Goal: Task Accomplishment & Management: Manage account settings

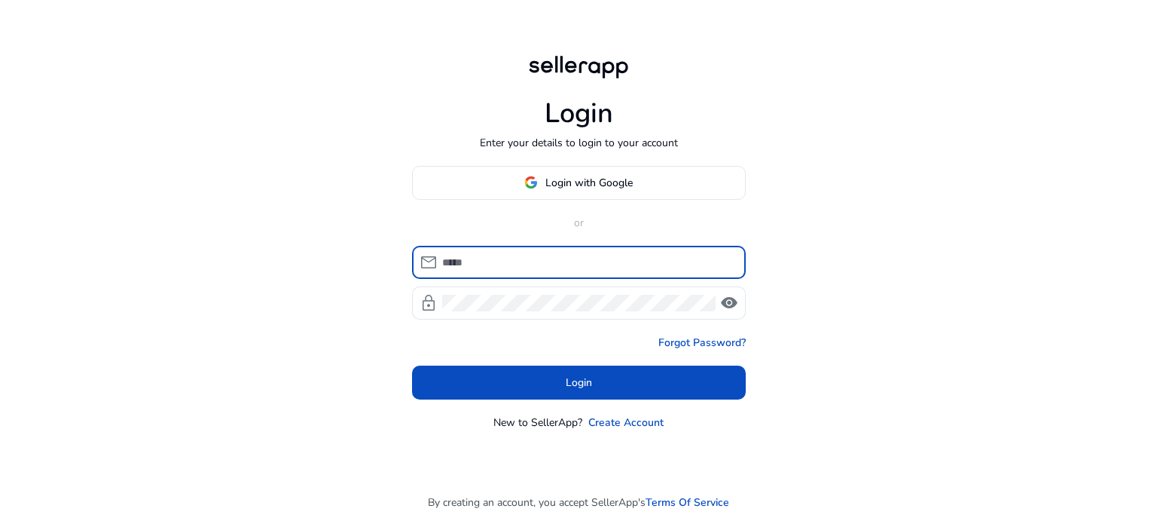
click at [605, 263] on input at bounding box center [588, 262] width 292 height 17
type input "**********"
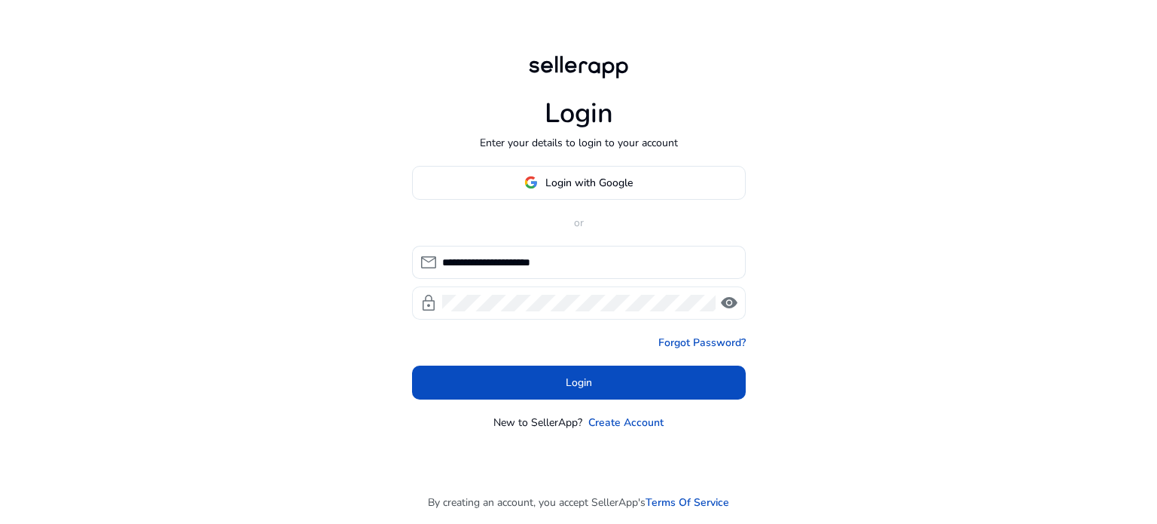
click at [591, 311] on div at bounding box center [579, 302] width 274 height 33
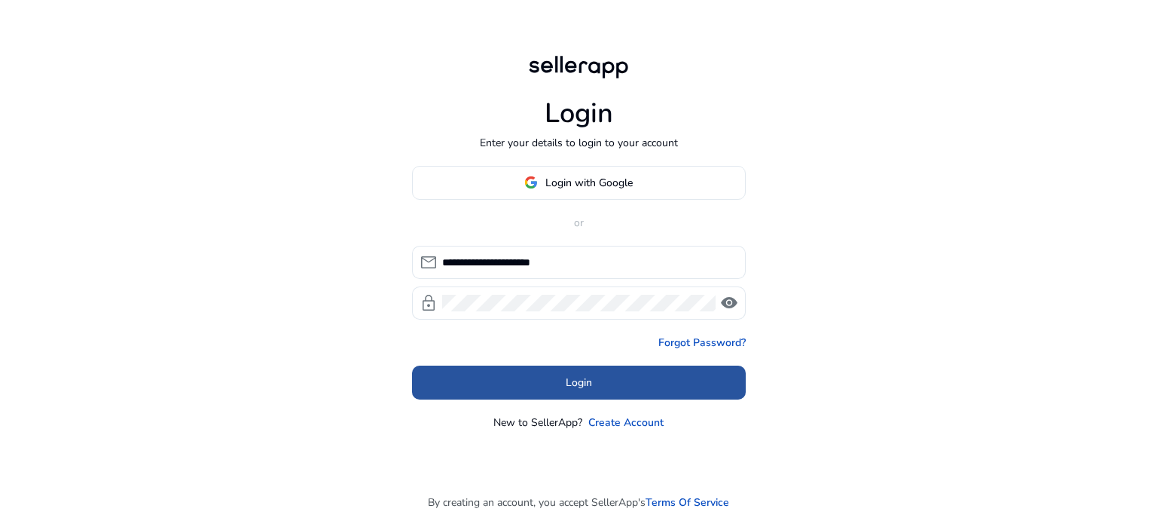
click at [584, 376] on span "Login" at bounding box center [579, 382] width 26 height 16
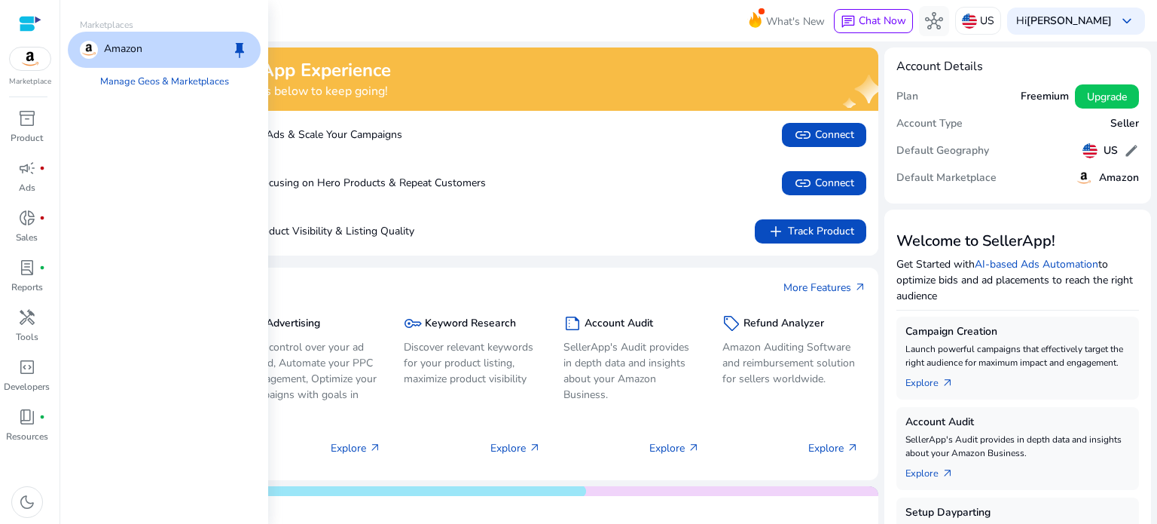
click at [26, 65] on img at bounding box center [30, 58] width 41 height 23
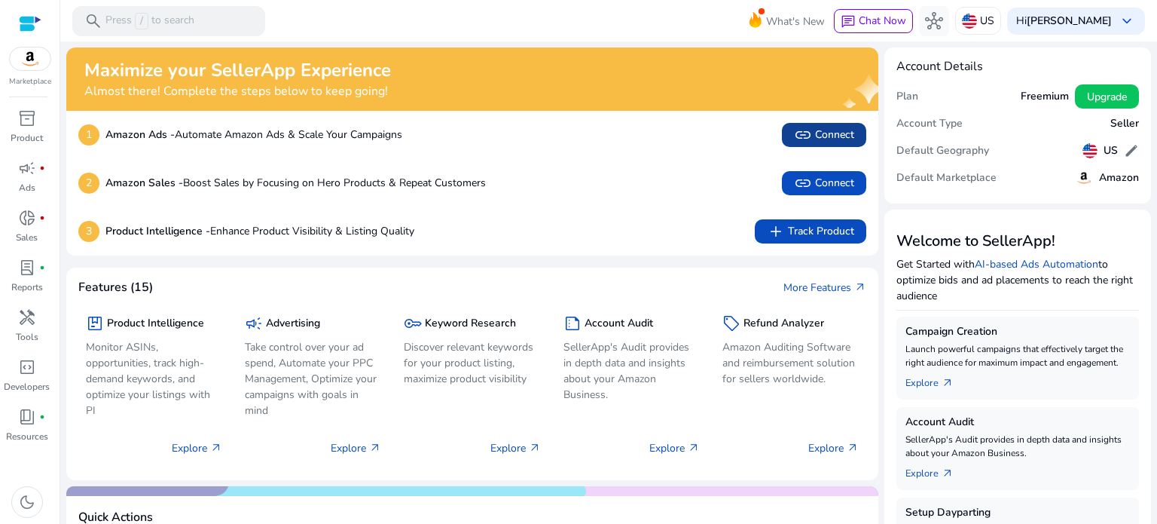
click at [829, 132] on span "link Connect" at bounding box center [824, 135] width 60 height 18
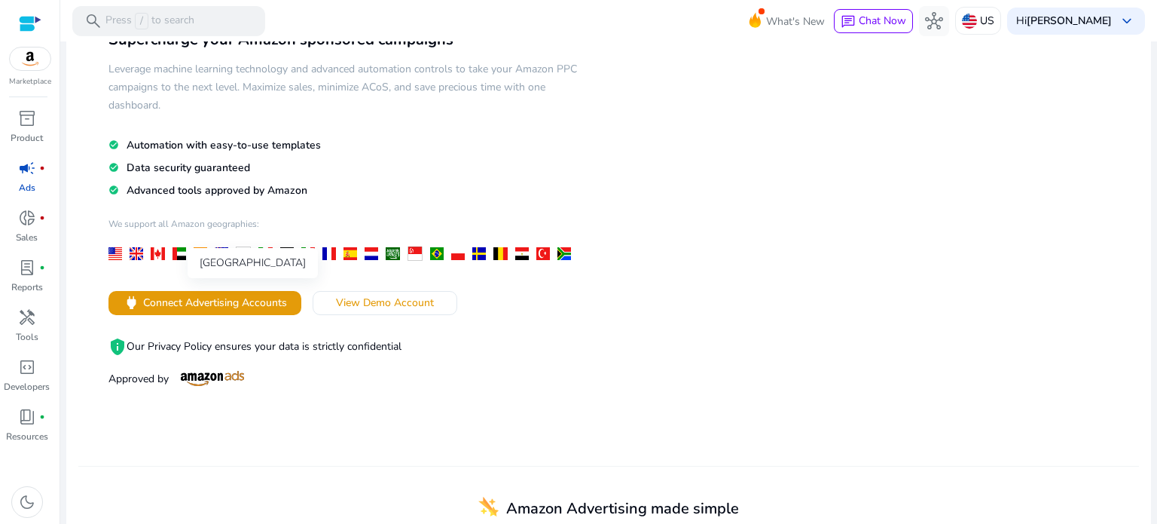
scroll to position [109, 0]
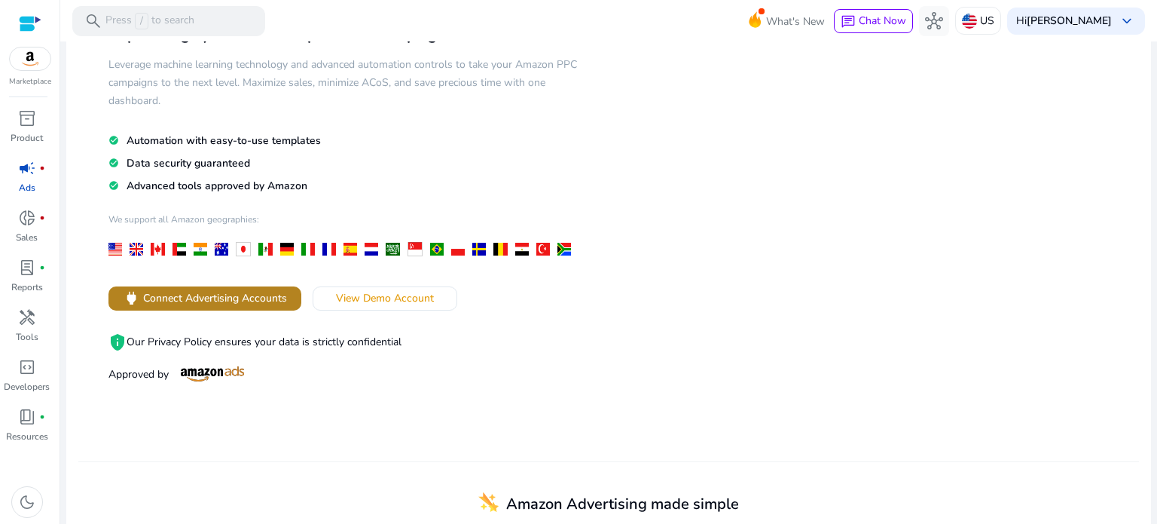
click at [207, 301] on span "Connect Advertising Accounts" at bounding box center [215, 298] width 144 height 16
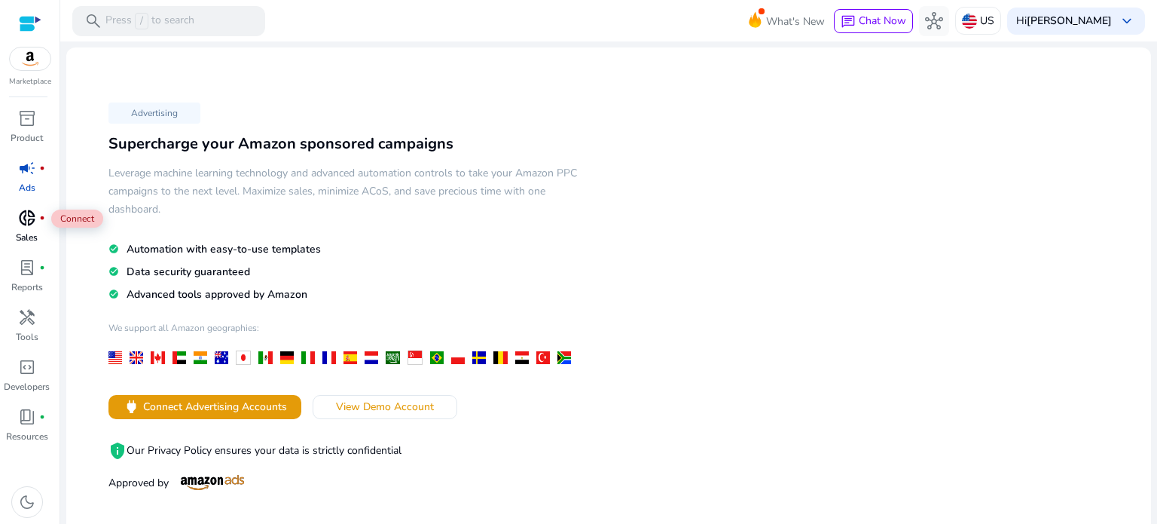
click at [24, 227] on span "donut_small" at bounding box center [27, 218] width 18 height 18
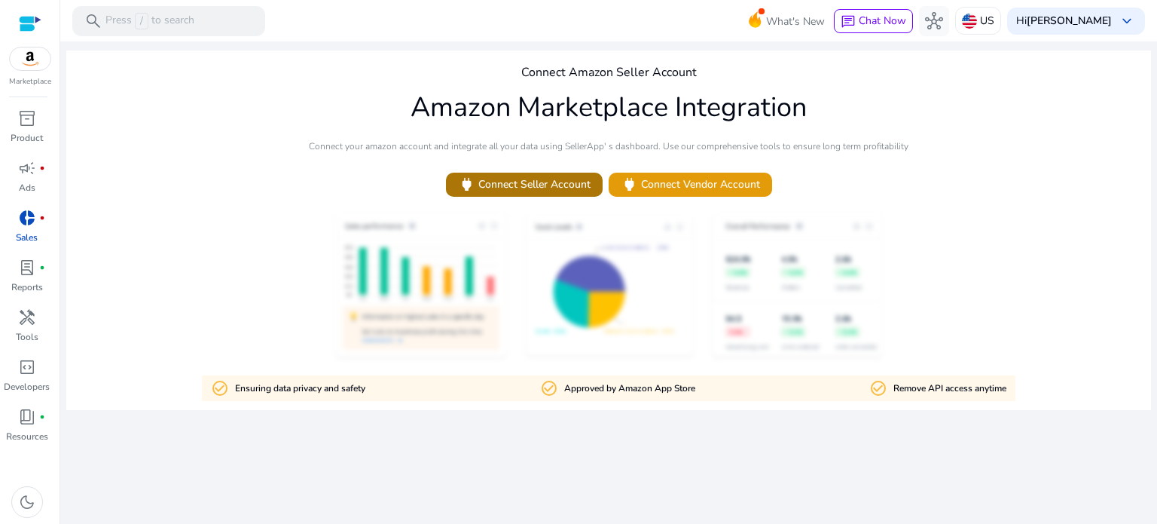
click at [523, 186] on span "power Connect Seller Account" at bounding box center [524, 184] width 133 height 17
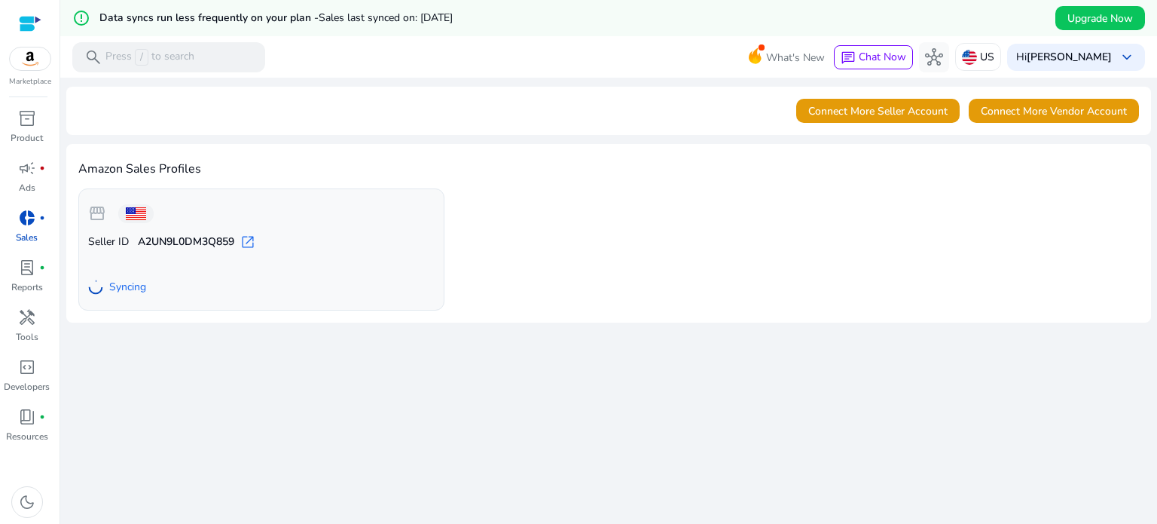
click at [253, 240] on span "open_in_new" at bounding box center [247, 241] width 15 height 15
click at [157, 282] on span "Go to Overview" at bounding box center [137, 286] width 74 height 16
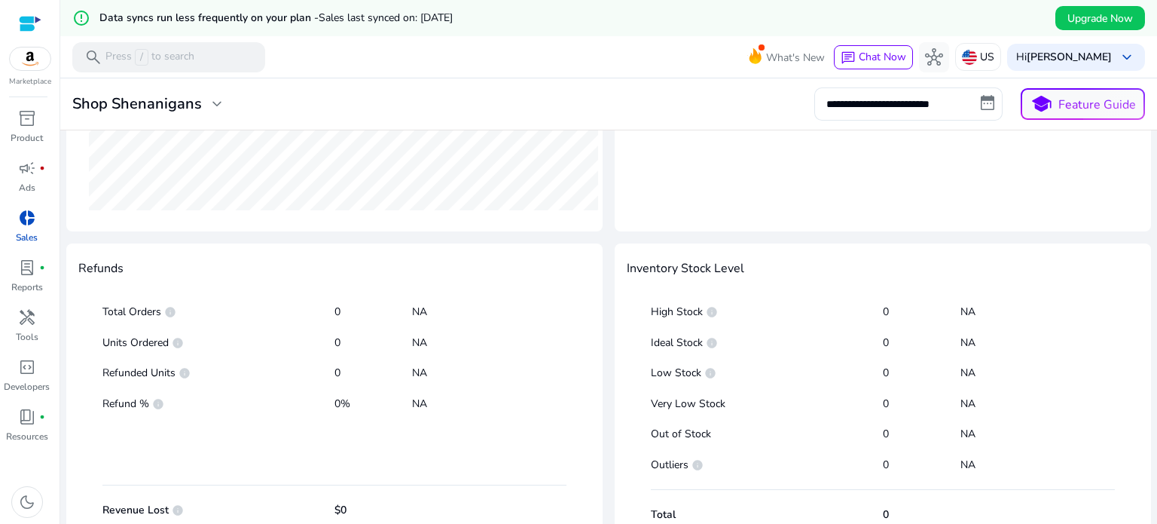
scroll to position [787, 0]
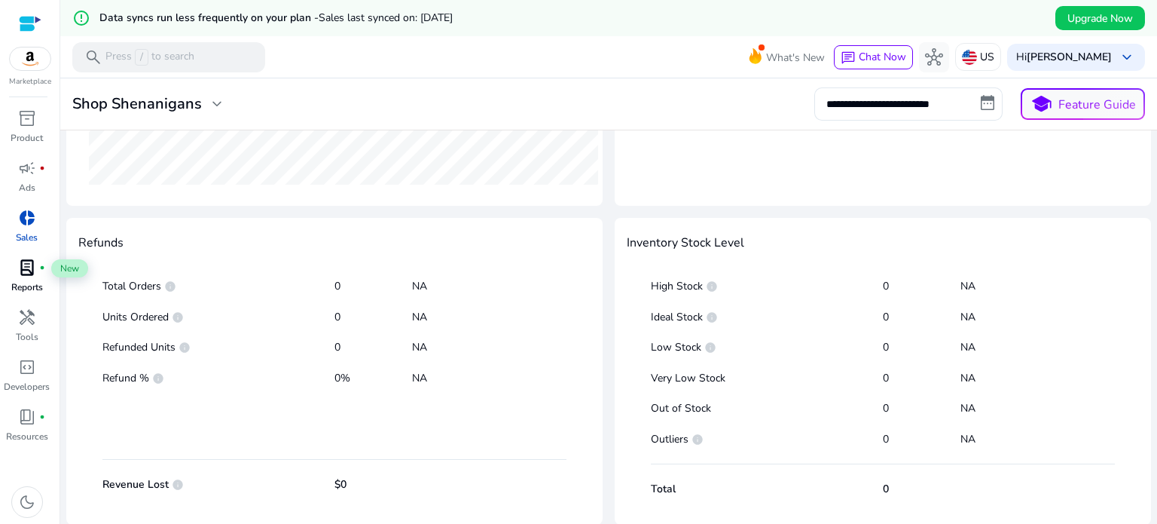
click at [28, 277] on span "lab_profile" at bounding box center [27, 267] width 18 height 18
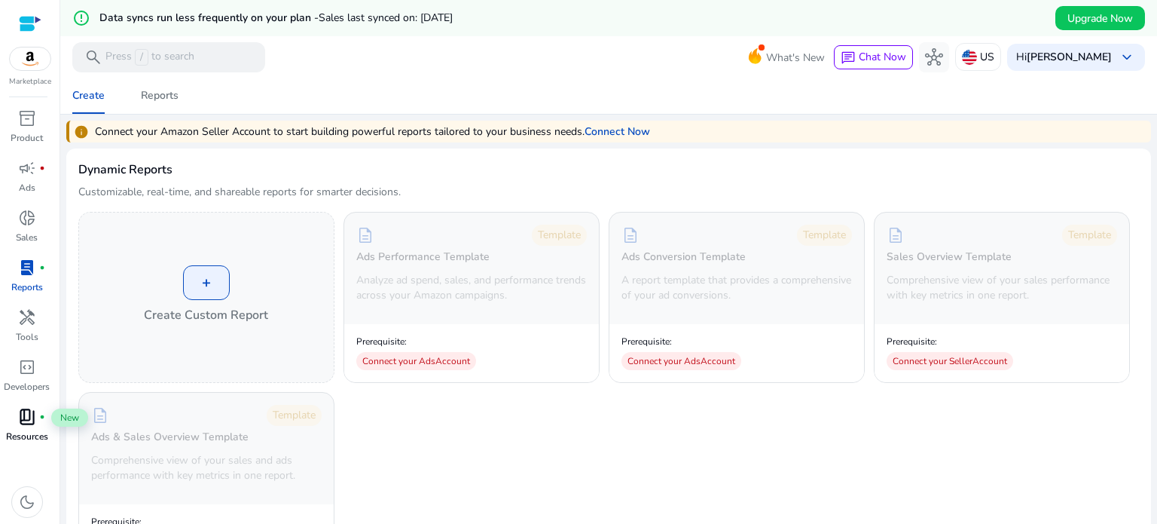
click at [30, 428] on div "book_4 fiber_manual_record" at bounding box center [27, 417] width 42 height 24
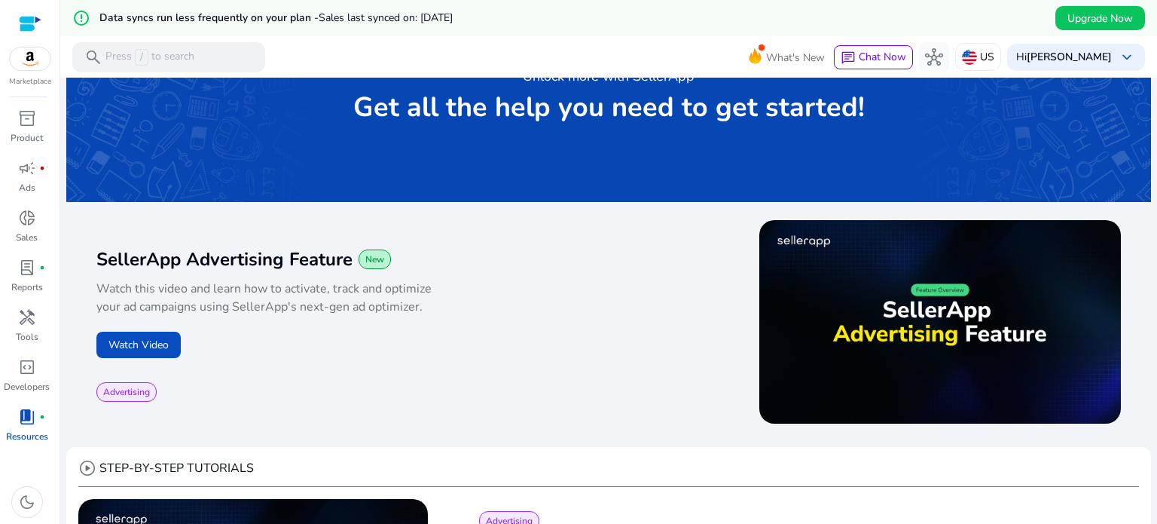
scroll to position [118, 0]
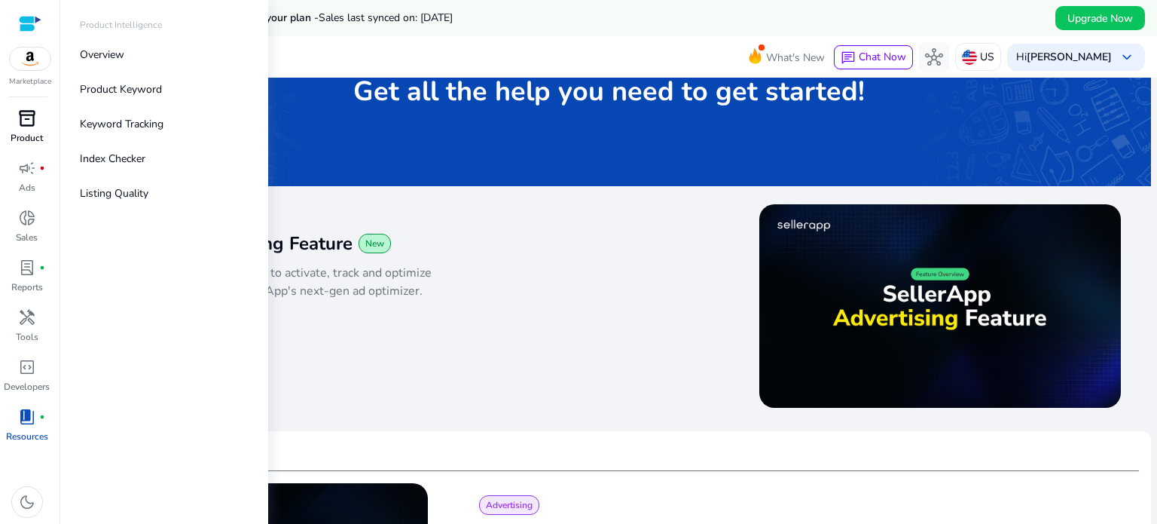
click at [34, 127] on span "inventory_2" at bounding box center [27, 118] width 18 height 18
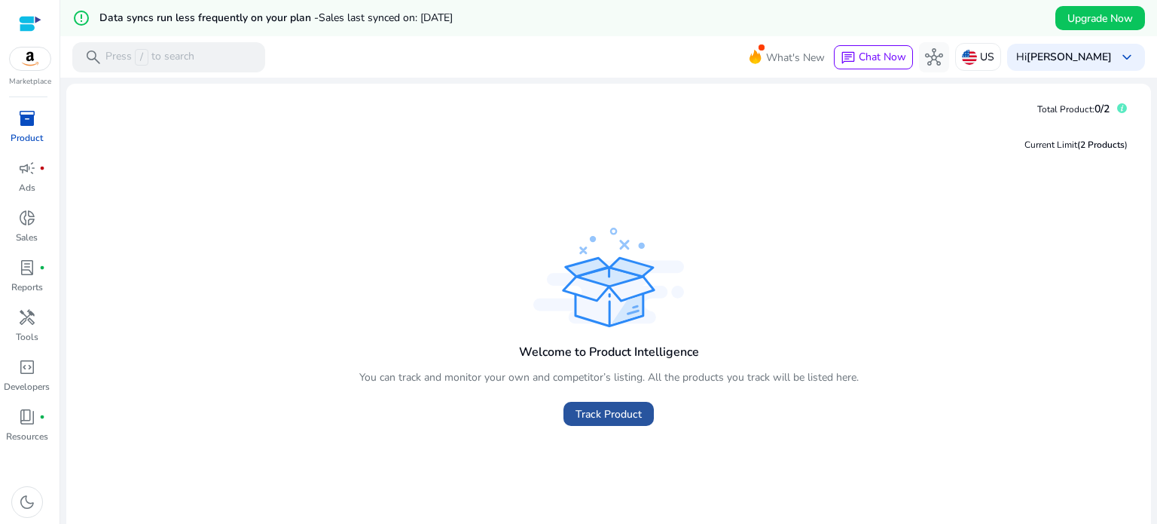
click at [598, 414] on span "Track Product" at bounding box center [609, 414] width 66 height 16
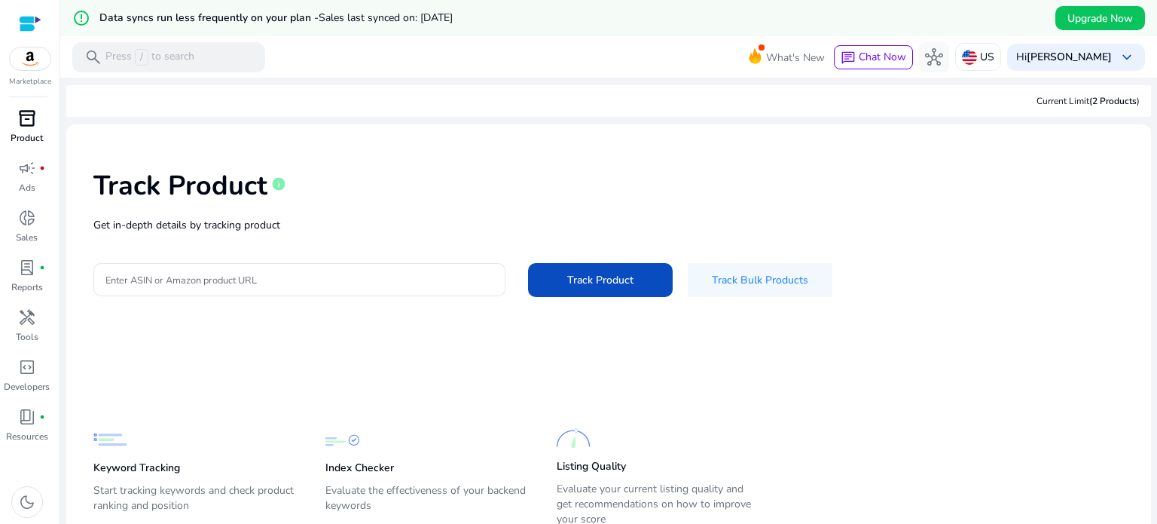
scroll to position [57, 0]
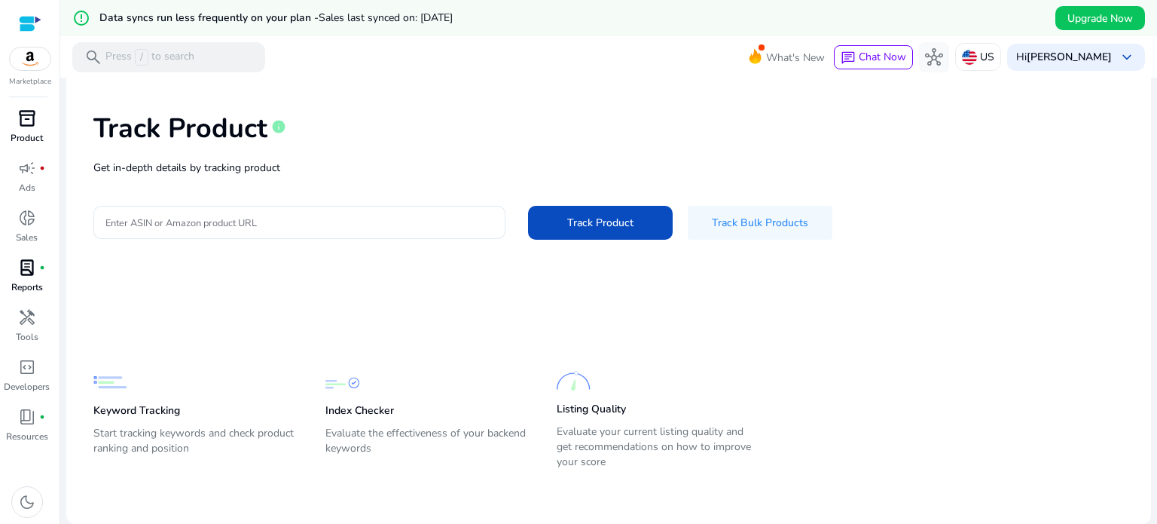
click at [27, 264] on span "lab_profile" at bounding box center [27, 267] width 18 height 18
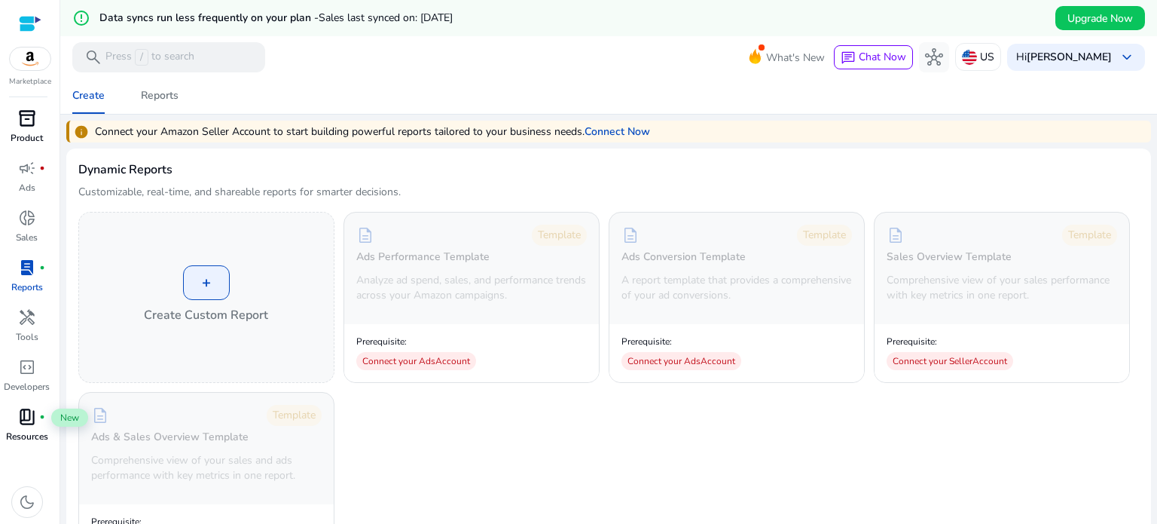
click at [27, 420] on span "book_4" at bounding box center [27, 417] width 18 height 18
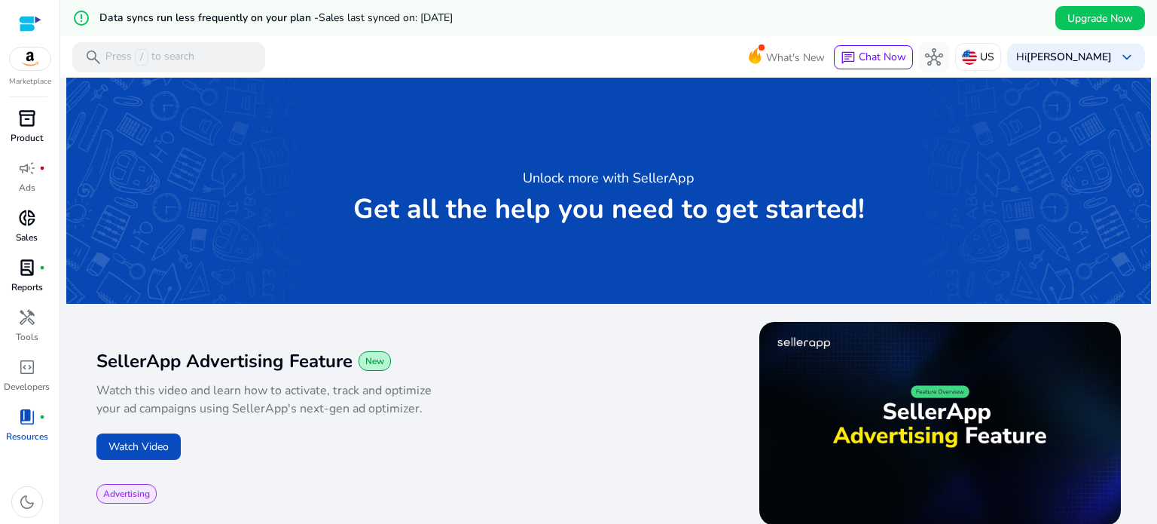
click at [20, 213] on span "donut_small" at bounding box center [27, 218] width 18 height 18
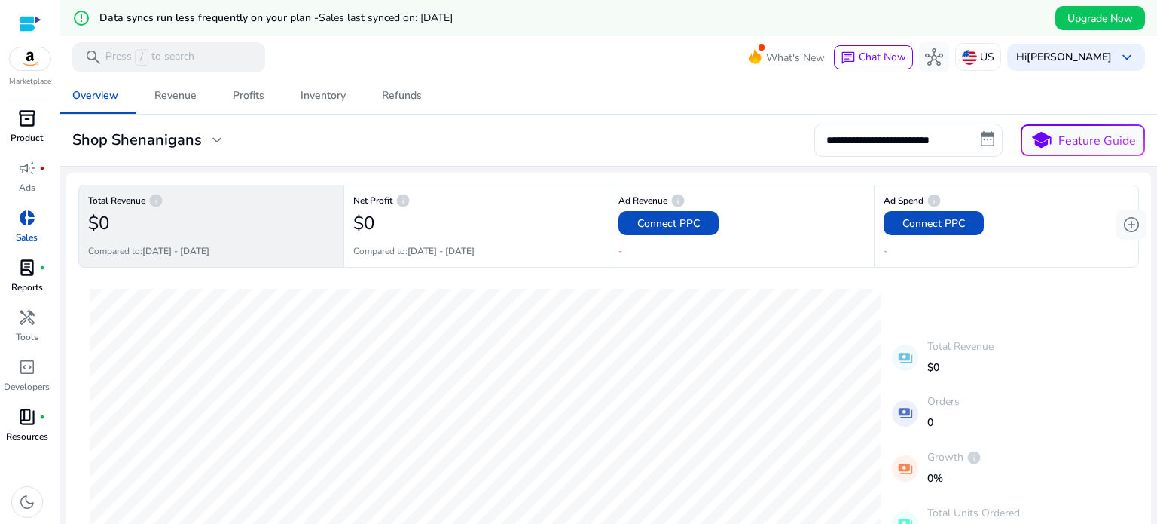
drag, startPoint x: 1136, startPoint y: 0, endPoint x: 634, endPoint y: 75, distance: 507.4
click at [634, 75] on mat-toolbar "search Press / to search What's New chat Chat Now hub US Hi Shenika Temple keyb…" at bounding box center [608, 56] width 1097 height 41
click at [25, 168] on span "campaign" at bounding box center [27, 168] width 18 height 18
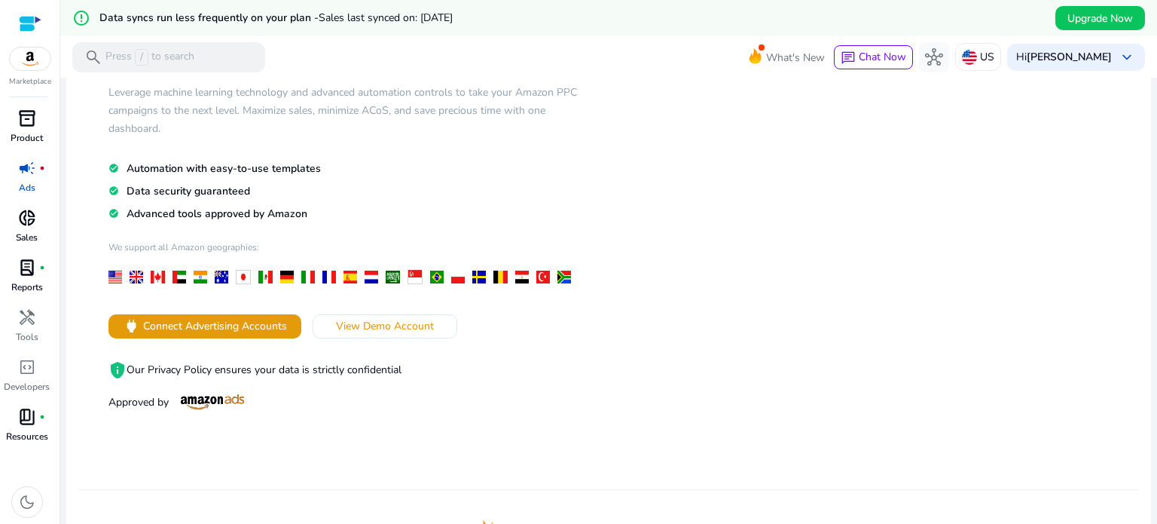
scroll to position [165, 0]
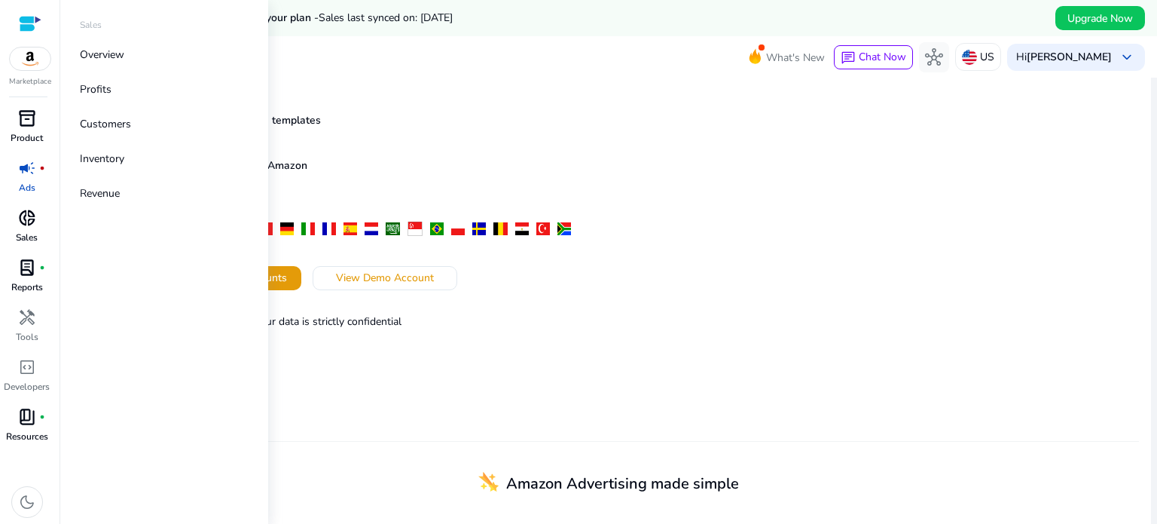
click at [28, 220] on span "donut_small" at bounding box center [27, 218] width 18 height 18
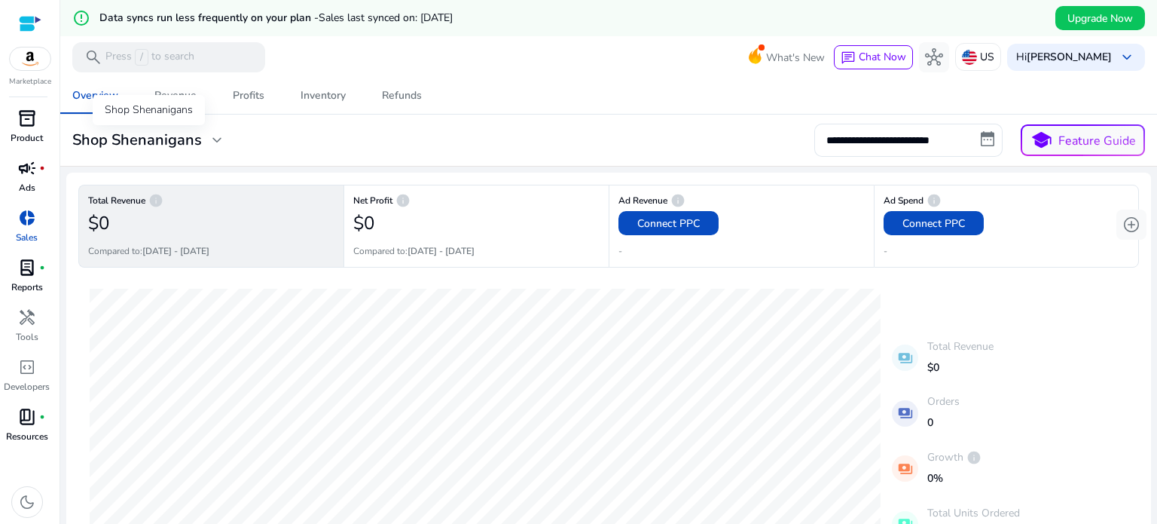
click at [216, 138] on span "expand_more" at bounding box center [217, 140] width 18 height 18
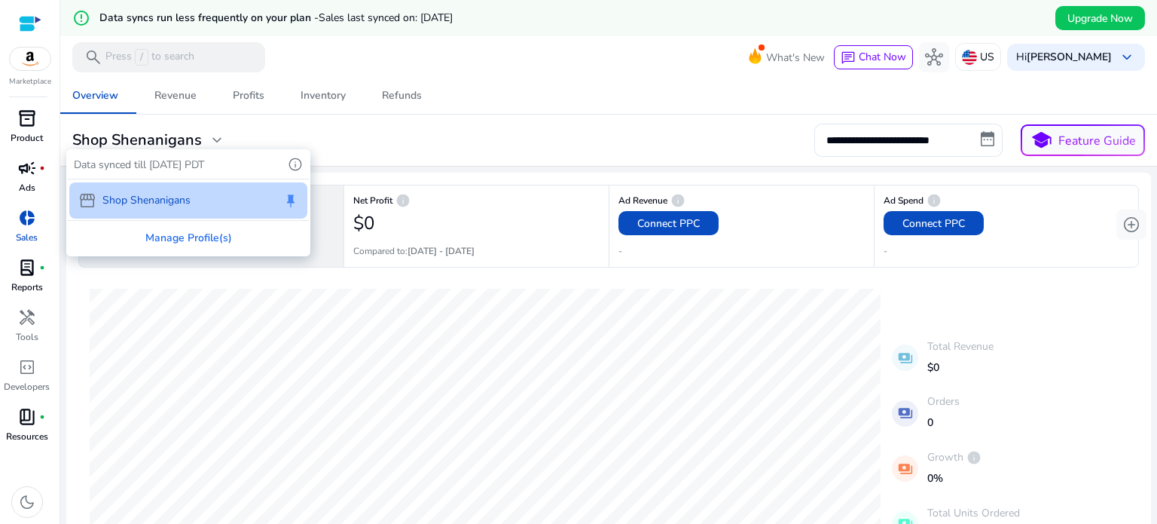
click at [371, 128] on div at bounding box center [578, 262] width 1157 height 524
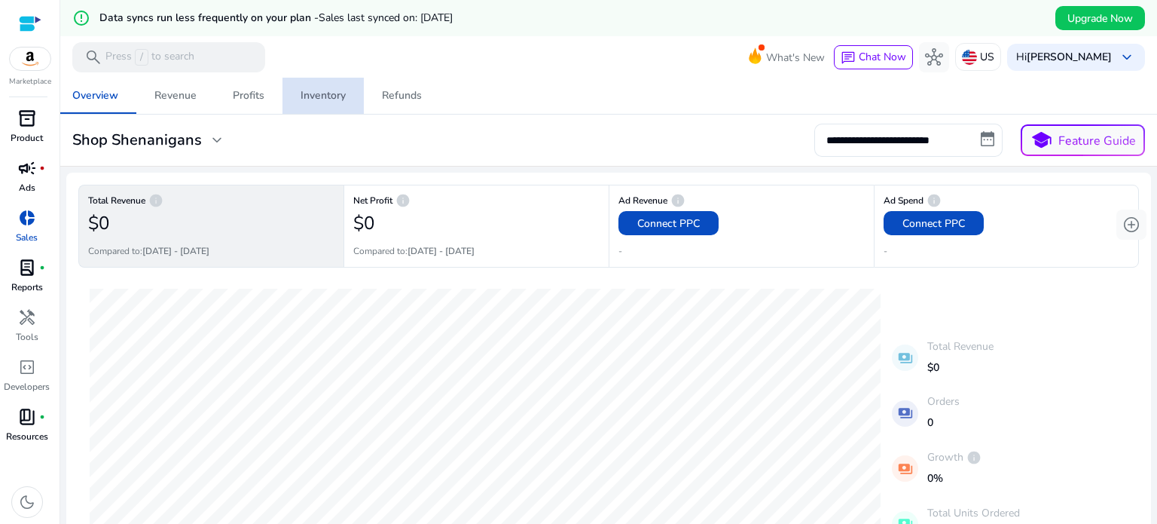
click at [331, 94] on div "Inventory" at bounding box center [323, 95] width 45 height 11
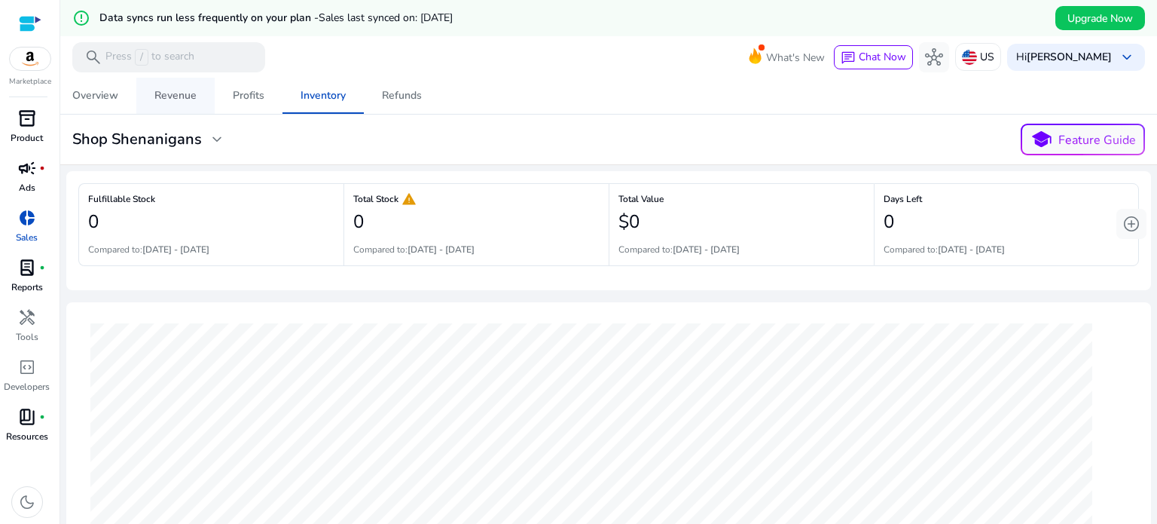
click at [160, 97] on div "Revenue" at bounding box center [175, 95] width 42 height 11
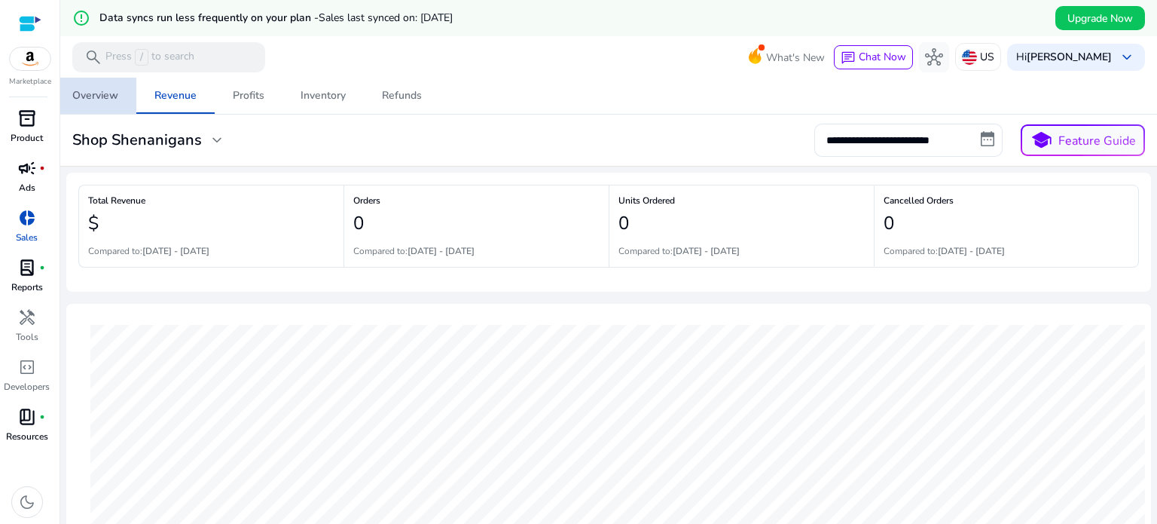
click at [92, 97] on div "Overview" at bounding box center [95, 95] width 46 height 11
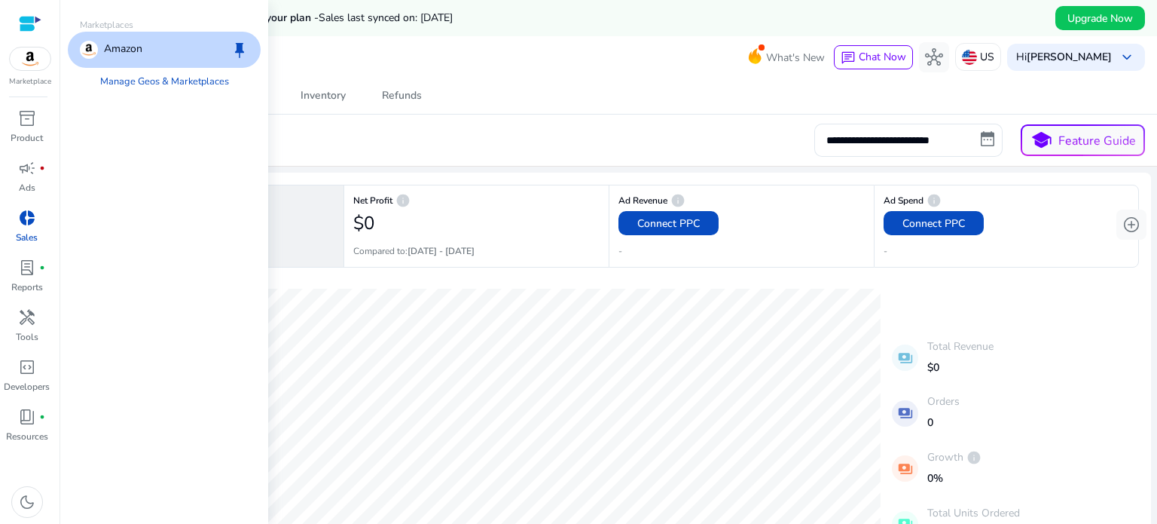
click at [27, 55] on img at bounding box center [30, 58] width 41 height 23
click at [102, 41] on div "Amazon" at bounding box center [111, 50] width 63 height 18
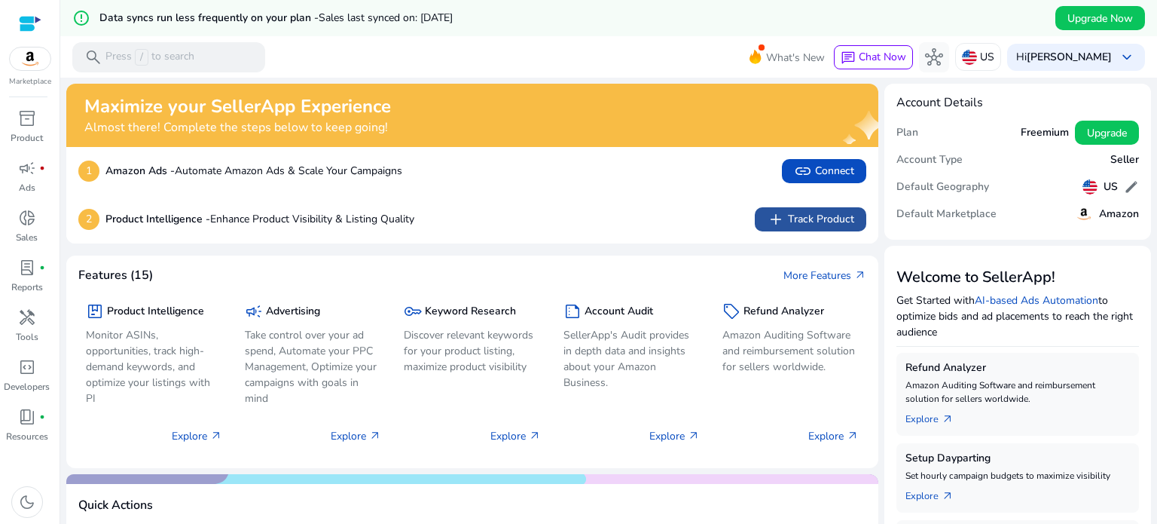
click at [814, 222] on span "add Track Product" at bounding box center [810, 219] width 87 height 18
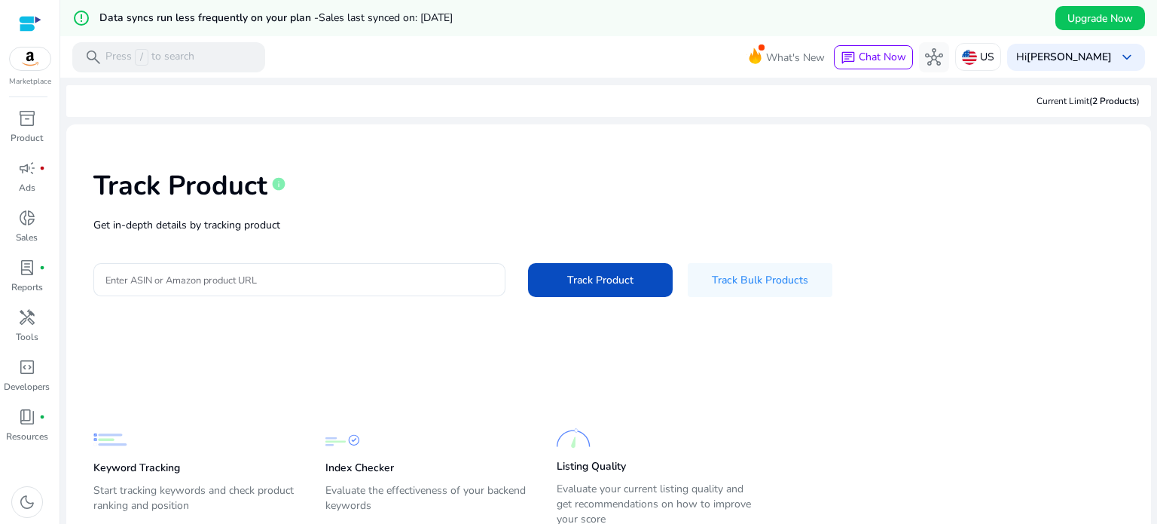
click at [35, 53] on img at bounding box center [30, 58] width 41 height 23
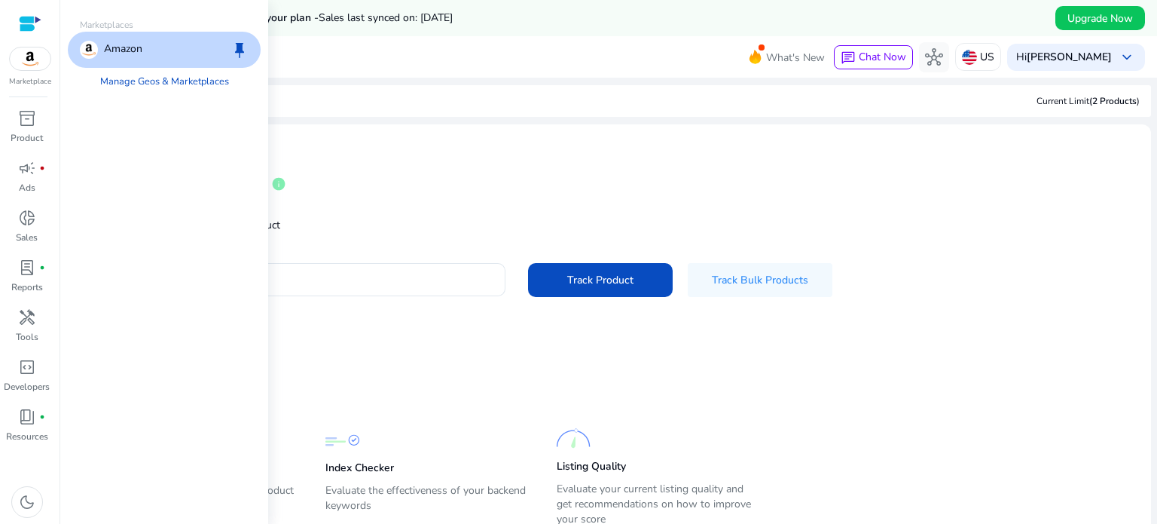
click at [99, 57] on div "Amazon" at bounding box center [111, 50] width 63 height 18
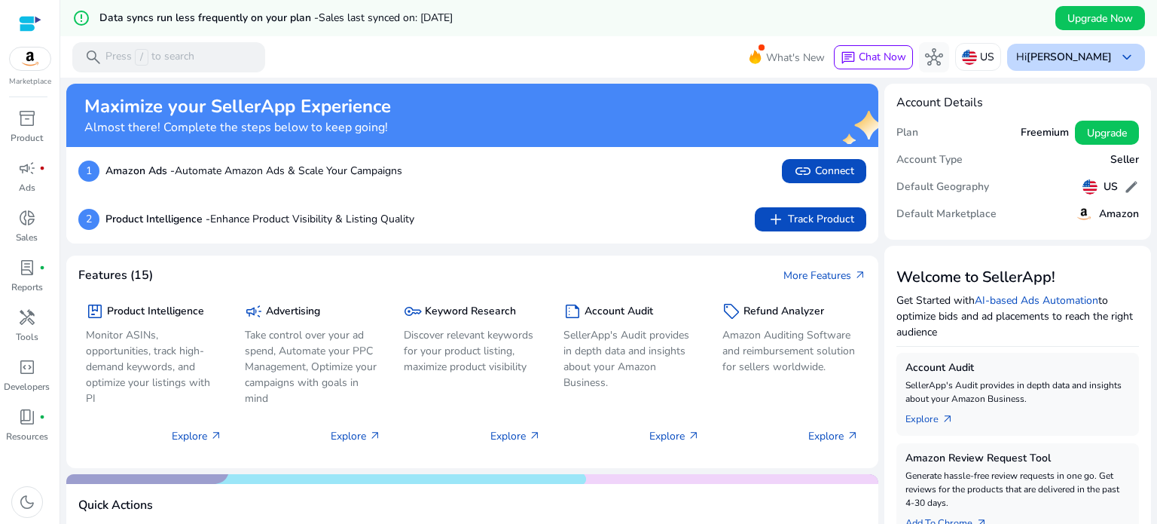
click at [1080, 50] on b "[PERSON_NAME]" at bounding box center [1069, 57] width 85 height 14
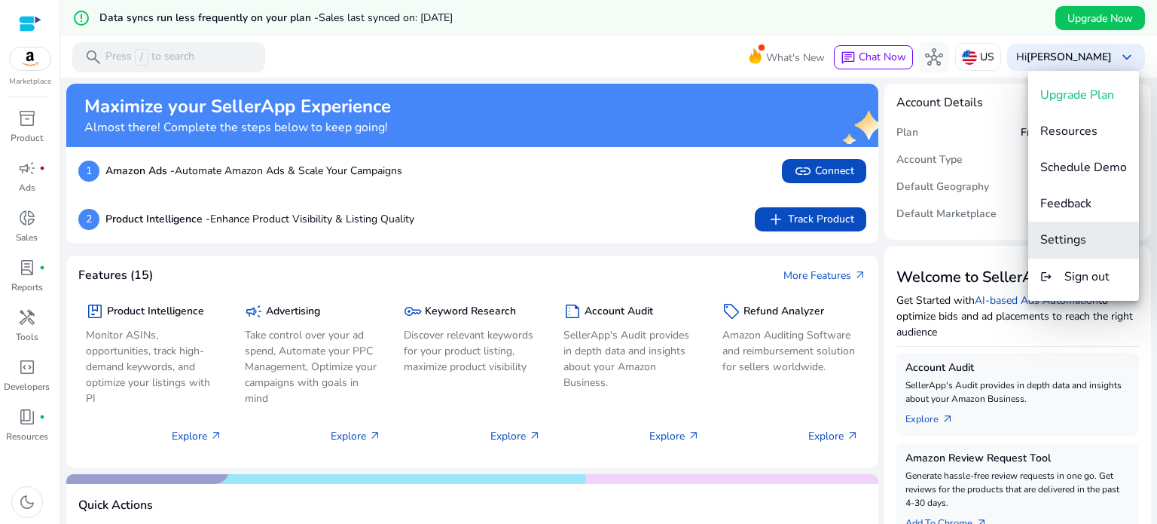
click at [1074, 252] on button "Settings" at bounding box center [1084, 240] width 111 height 36
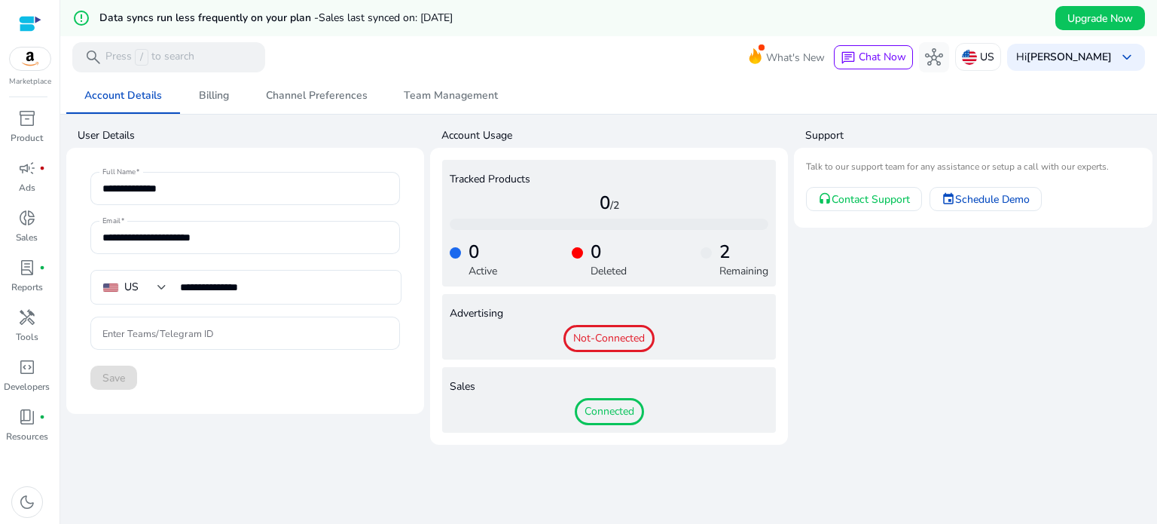
click at [594, 415] on span "Connected" at bounding box center [609, 411] width 69 height 27
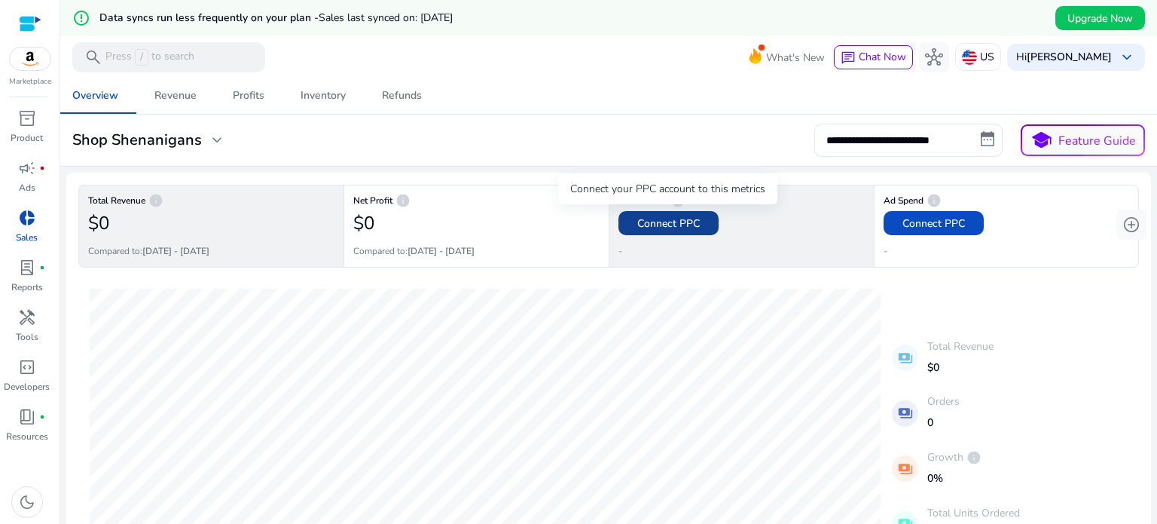
click at [665, 225] on span "Connect PPC" at bounding box center [668, 223] width 63 height 16
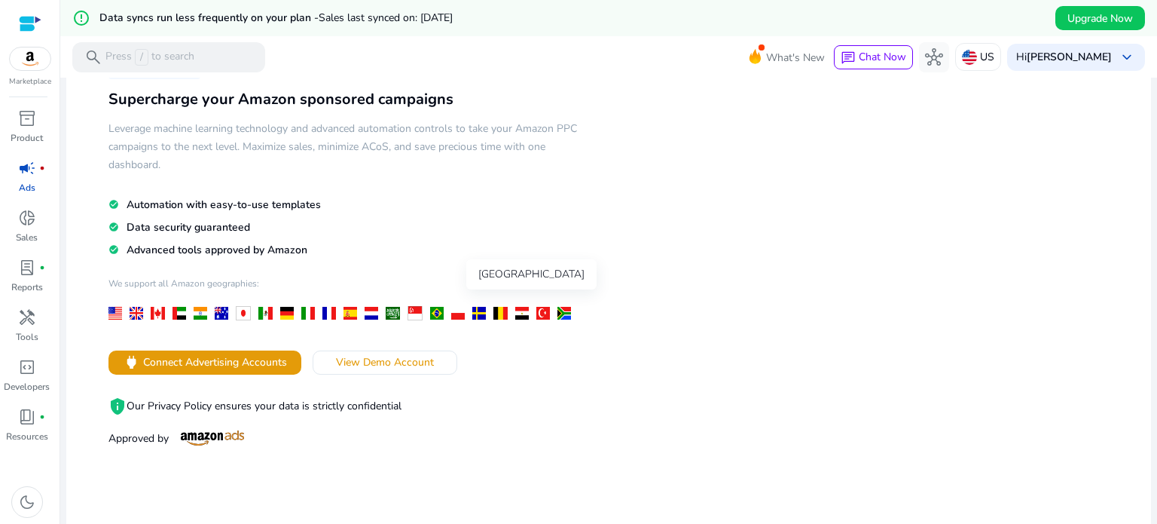
scroll to position [96, 0]
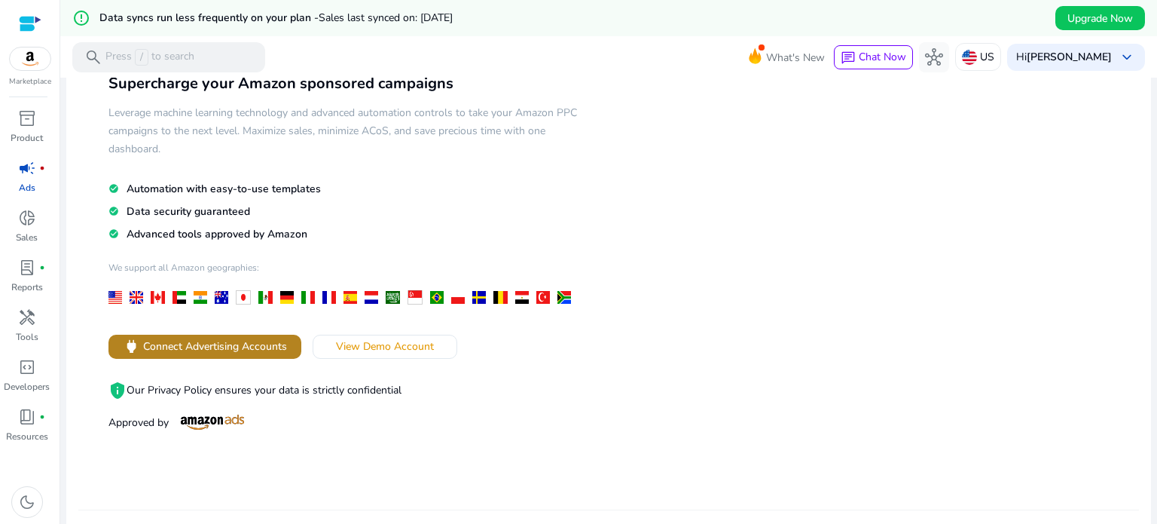
click at [222, 344] on span "Connect Advertising Accounts" at bounding box center [215, 346] width 144 height 16
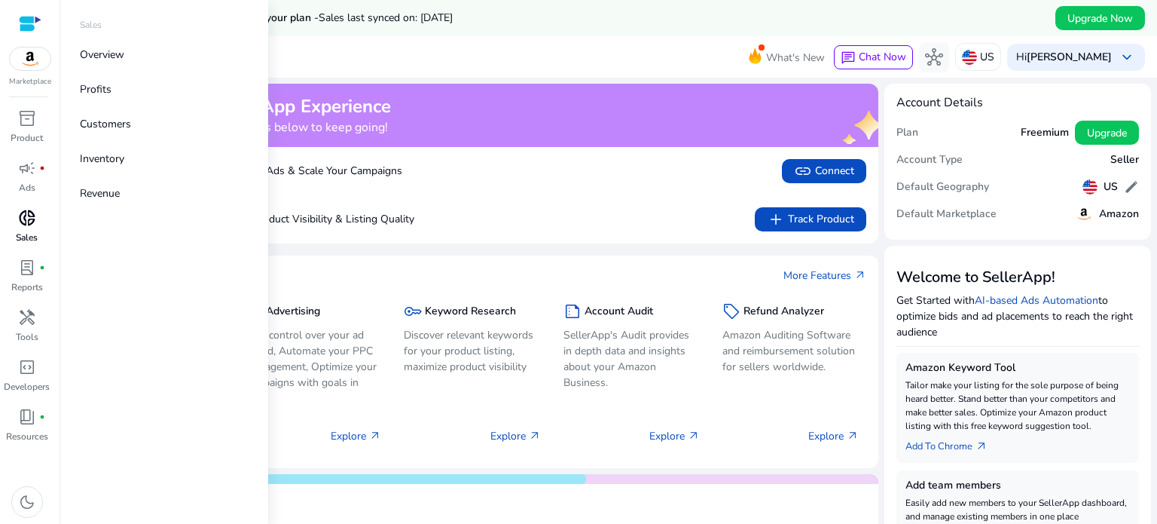
click at [33, 237] on p "Sales" at bounding box center [27, 238] width 22 height 14
